Goal: Information Seeking & Learning: Learn about a topic

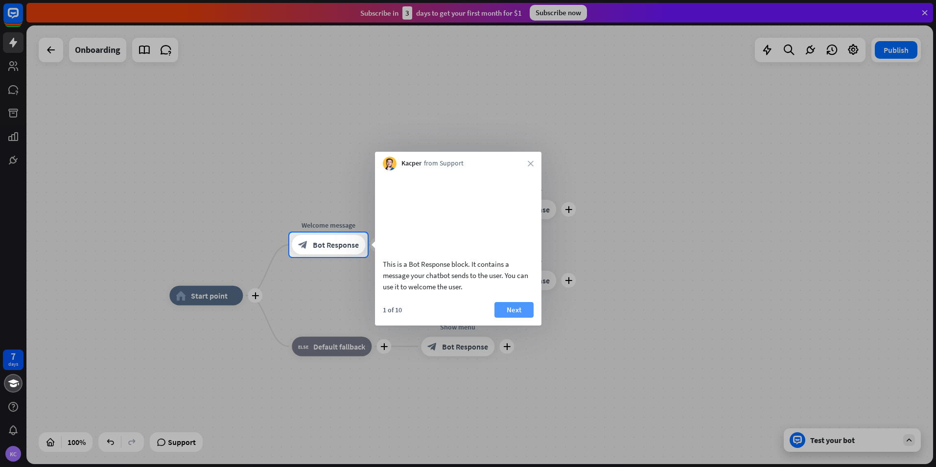
click at [523, 318] on button "Next" at bounding box center [514, 310] width 39 height 16
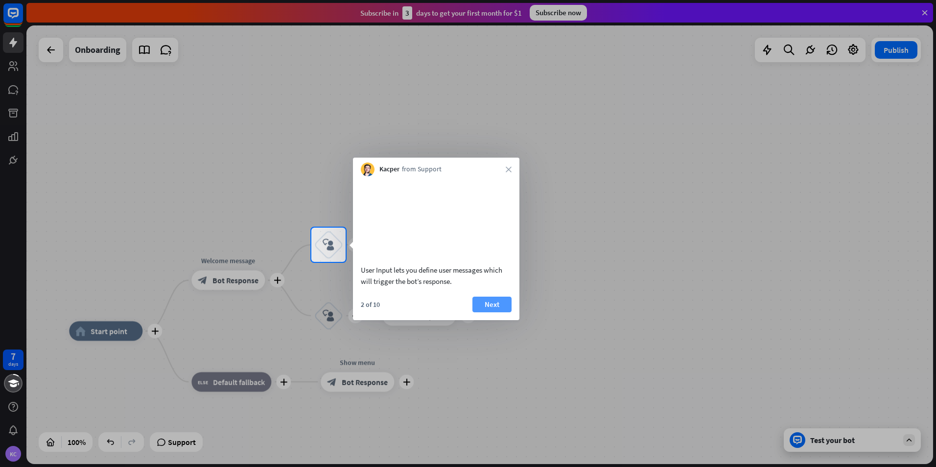
click at [493, 312] on button "Next" at bounding box center [492, 305] width 39 height 16
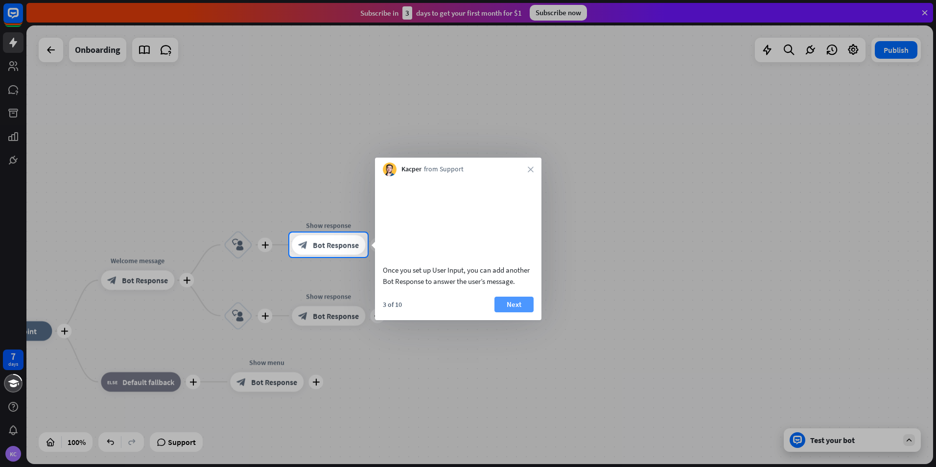
click at [503, 312] on button "Next" at bounding box center [514, 305] width 39 height 16
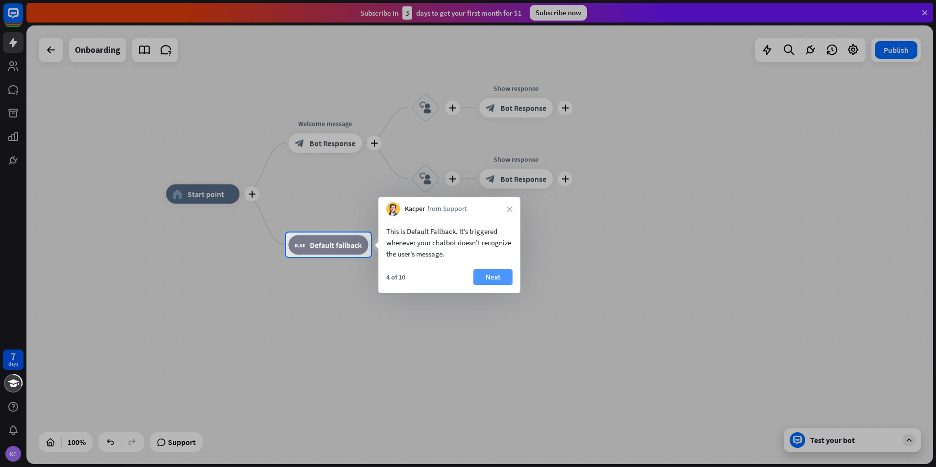
click at [494, 280] on button "Next" at bounding box center [493, 277] width 39 height 16
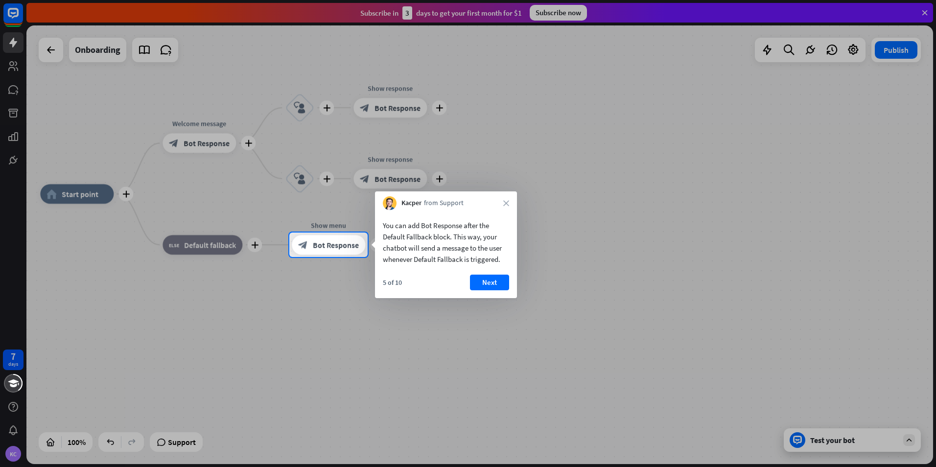
click at [494, 280] on button "Next" at bounding box center [489, 283] width 39 height 16
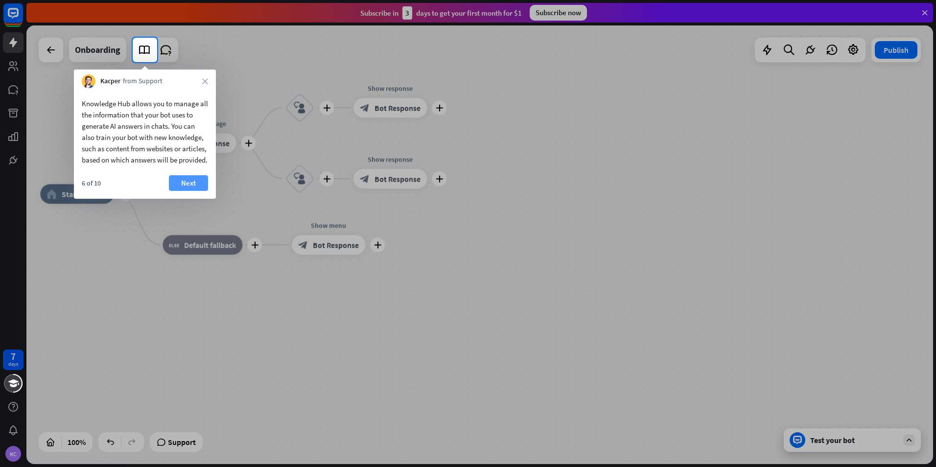
click at [194, 191] on button "Next" at bounding box center [188, 183] width 39 height 16
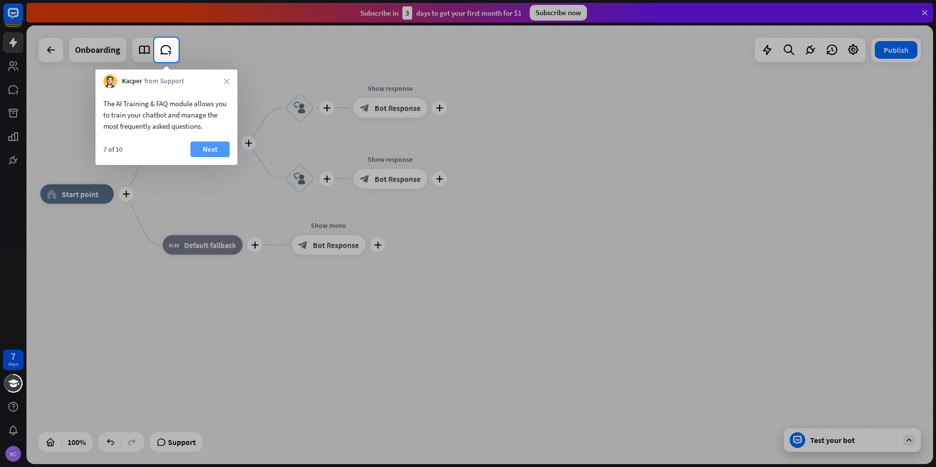
click at [207, 149] on button "Next" at bounding box center [209, 150] width 39 height 16
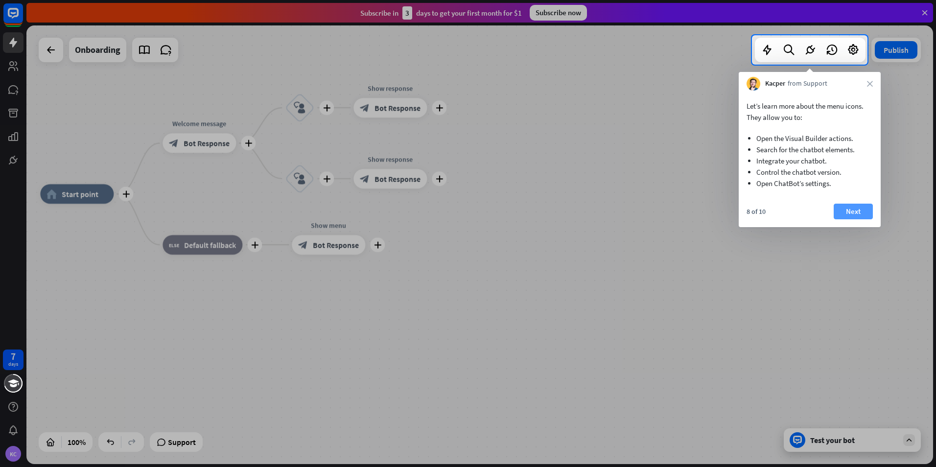
click at [862, 208] on button "Next" at bounding box center [853, 212] width 39 height 16
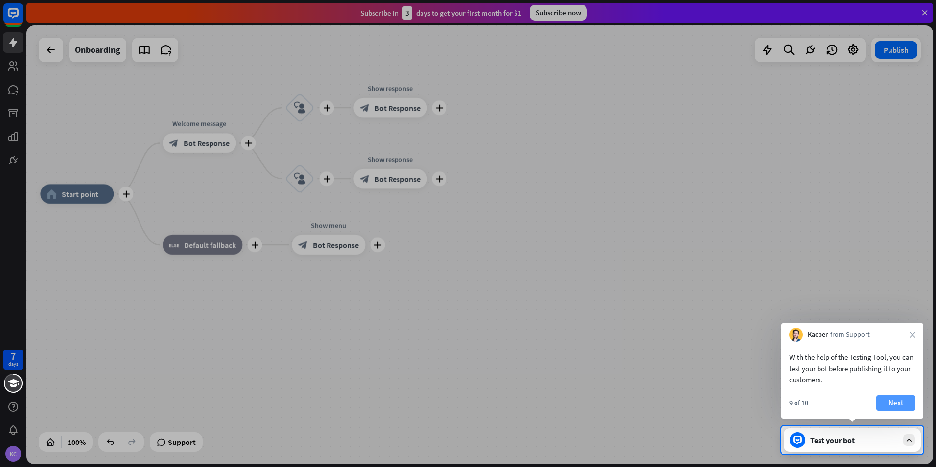
click at [905, 403] on button "Next" at bounding box center [896, 403] width 39 height 16
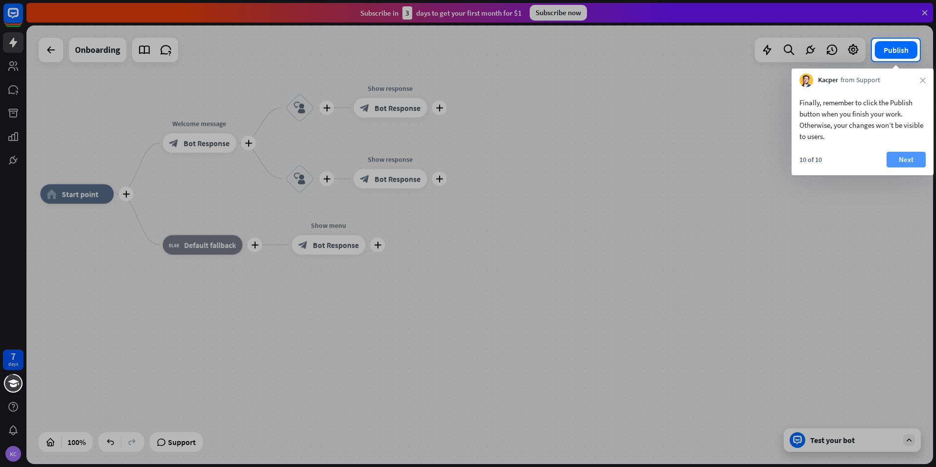
click at [903, 156] on button "Next" at bounding box center [906, 160] width 39 height 16
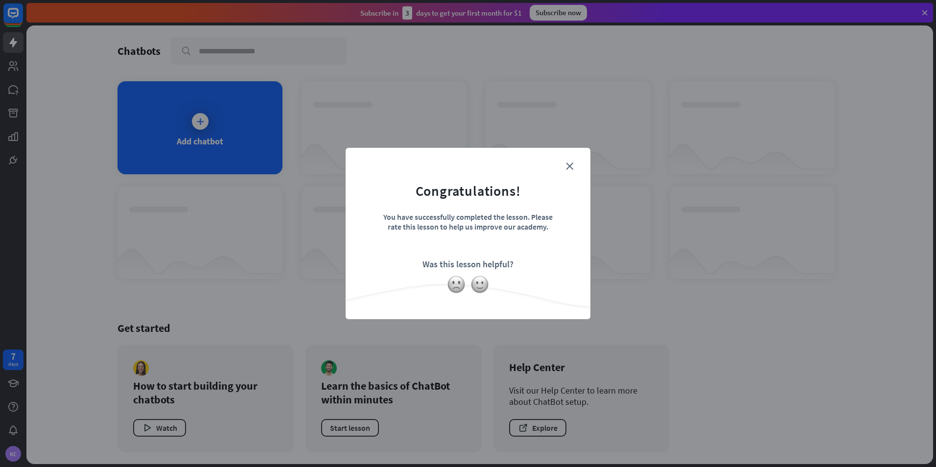
click at [470, 286] on div at bounding box center [468, 284] width 245 height 19
click at [482, 281] on img at bounding box center [480, 284] width 19 height 19
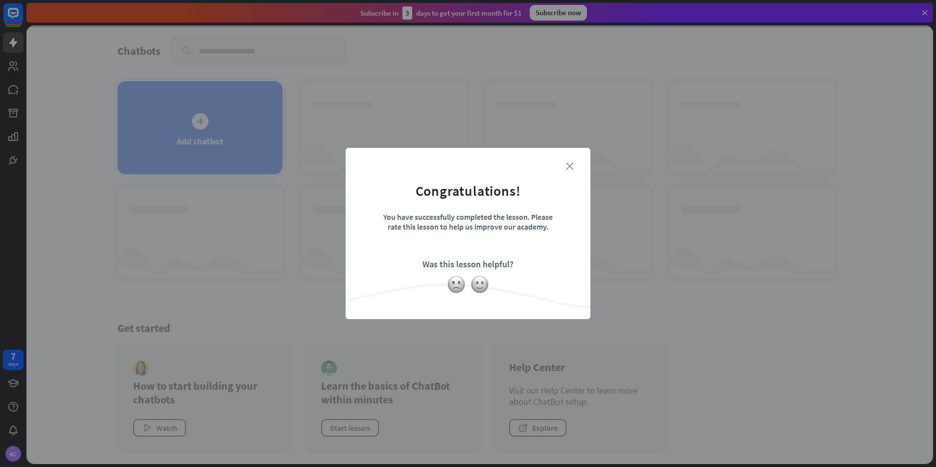
click at [567, 165] on icon "close" at bounding box center [569, 166] width 7 height 7
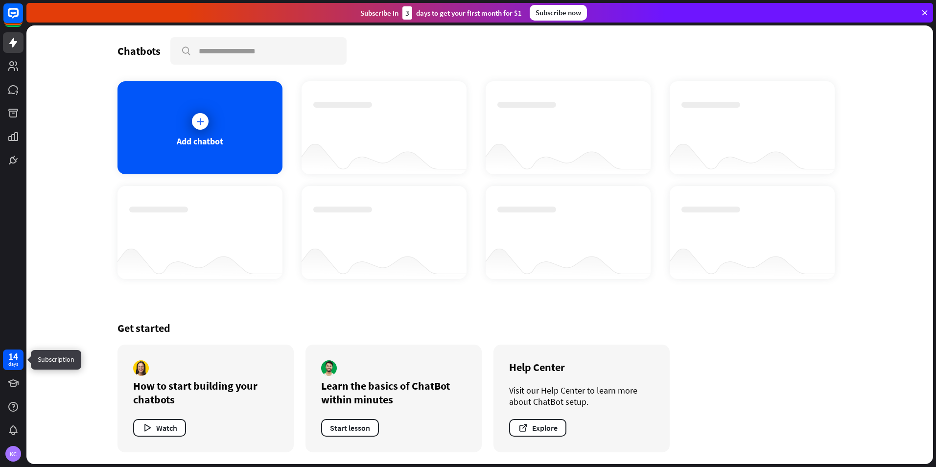
click at [14, 361] on div "days" at bounding box center [13, 364] width 10 height 7
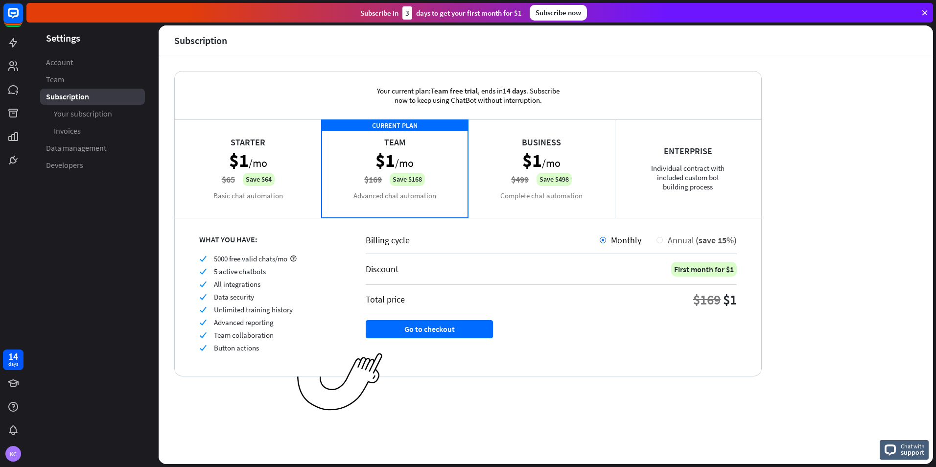
click at [665, 239] on div "Annual (save 15%)" at bounding box center [700, 240] width 74 height 11
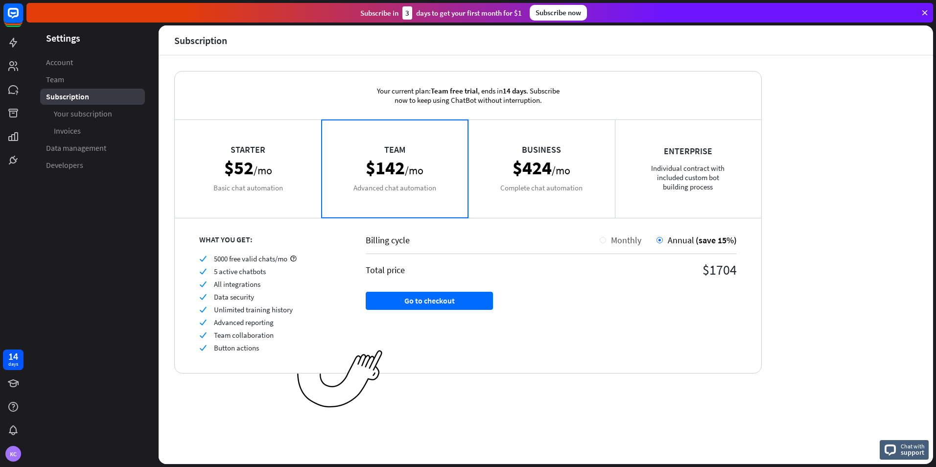
click at [604, 241] on div at bounding box center [603, 240] width 6 height 6
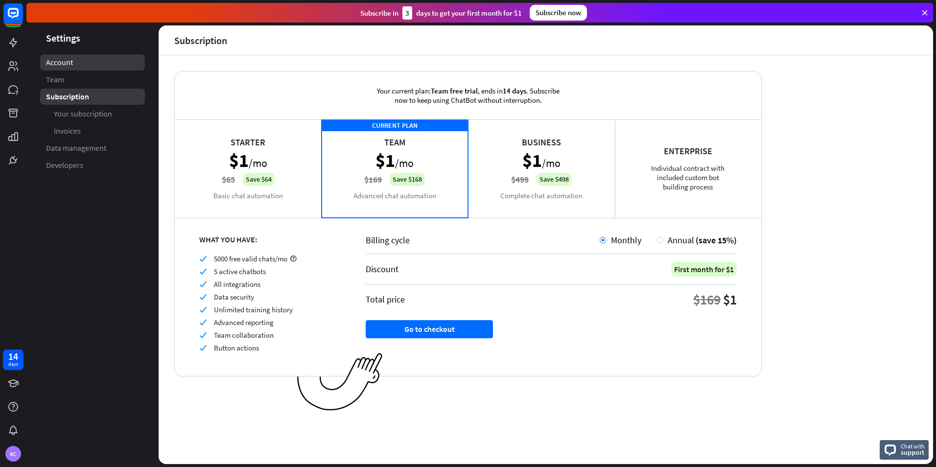
click at [79, 64] on link "Account" at bounding box center [92, 62] width 105 height 16
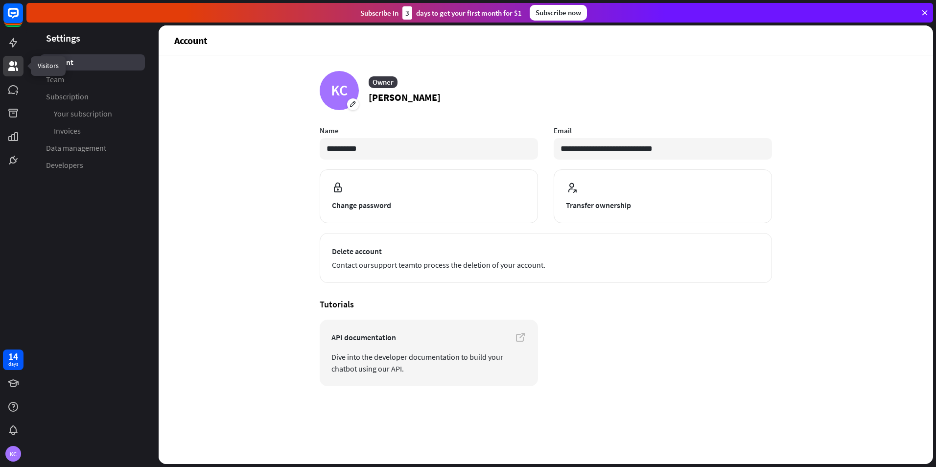
click at [11, 71] on icon at bounding box center [13, 66] width 10 height 10
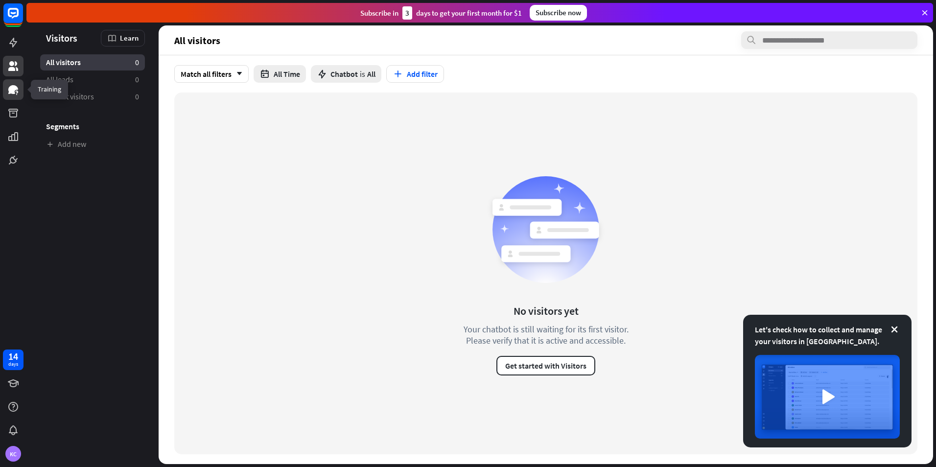
click at [9, 89] on icon at bounding box center [13, 89] width 10 height 9
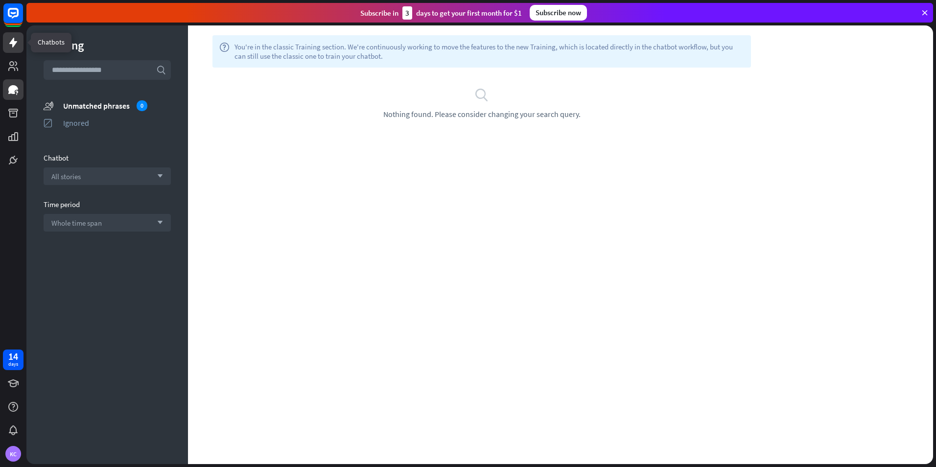
click at [18, 49] on link at bounding box center [13, 42] width 21 height 21
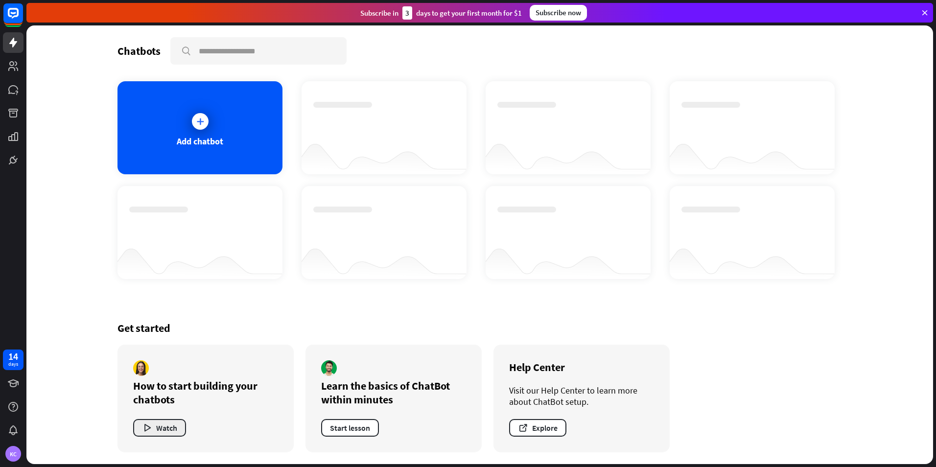
click at [169, 426] on button "Watch" at bounding box center [159, 428] width 53 height 18
